Goal: Task Accomplishment & Management: Manage account settings

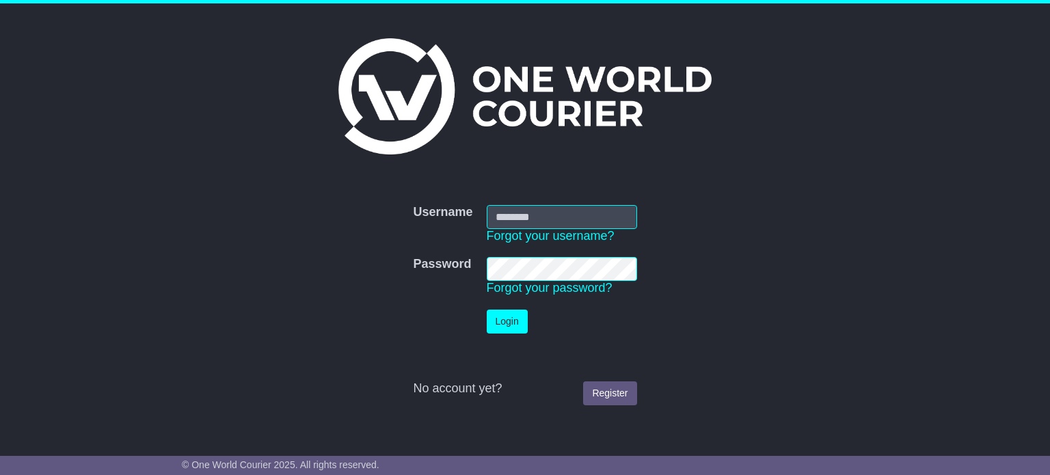
click at [504, 217] on input "Username" at bounding box center [562, 217] width 150 height 24
type input "**********"
click at [487, 310] on button "Login" at bounding box center [507, 322] width 41 height 24
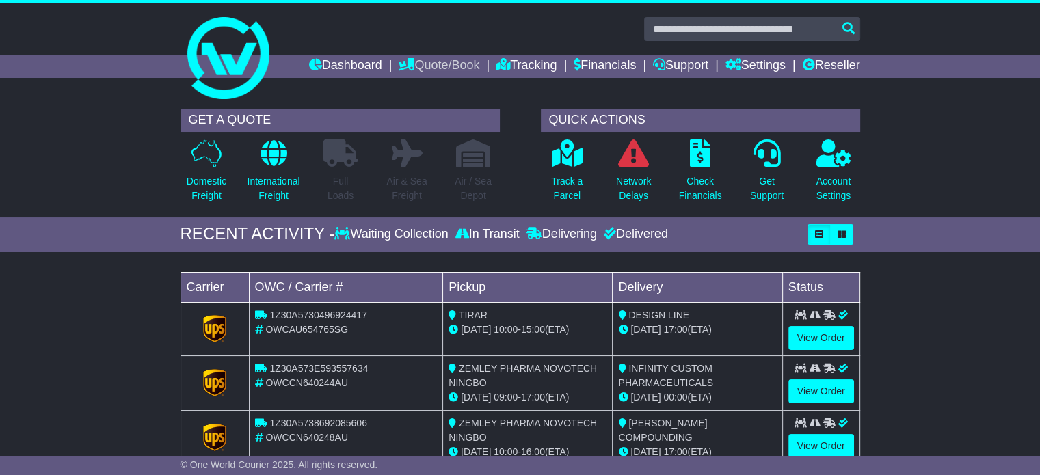
click at [414, 60] on link "Quote/Book" at bounding box center [439, 66] width 81 height 23
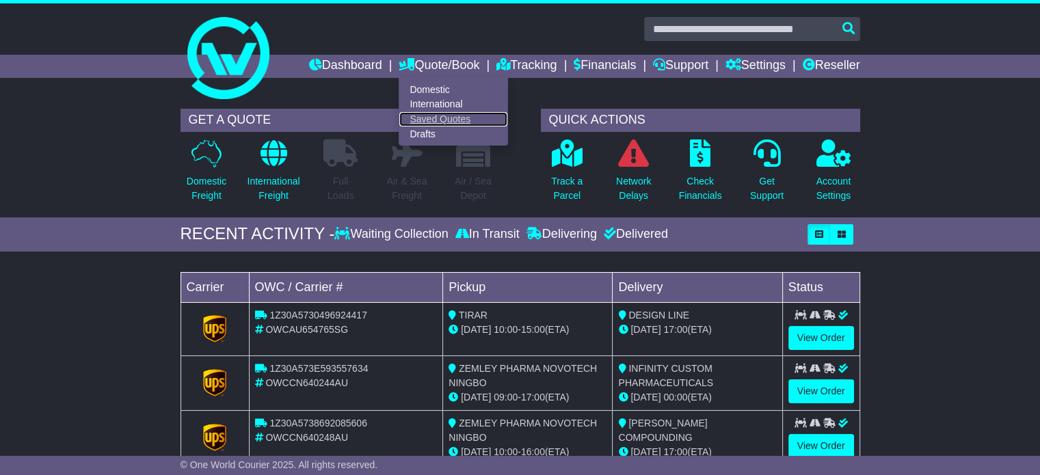
click at [438, 112] on link "Saved Quotes" at bounding box center [453, 119] width 108 height 15
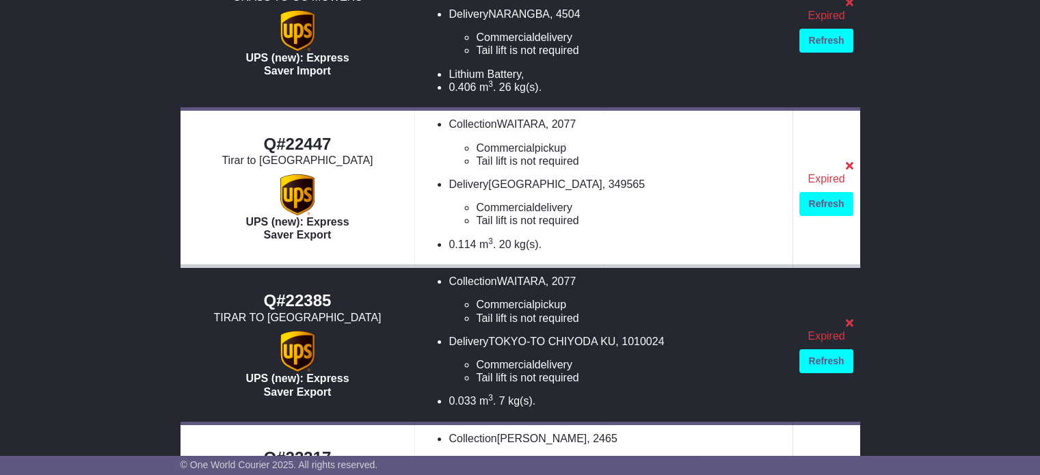
scroll to position [342, 0]
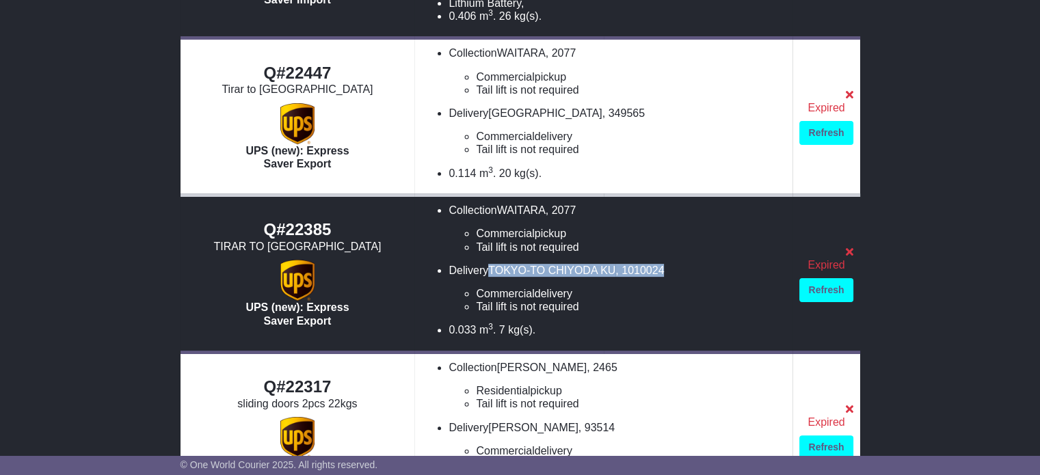
drag, startPoint x: 483, startPoint y: 267, endPoint x: 788, endPoint y: 241, distance: 306.7
click at [656, 267] on li "Delivery TOKYO-TO CHIYODA KU , 1010024 Commercial delivery Tail lift is not req…" at bounding box center [617, 289] width 337 height 50
copy li "TOKYO-TO CHIYODA KU , 1010024"
